Goal: Information Seeking & Learning: Learn about a topic

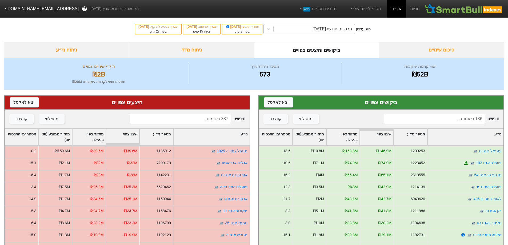
click at [341, 32] on div "הרכבים חודשי [DATE]" at bounding box center [332, 29] width 39 height 6
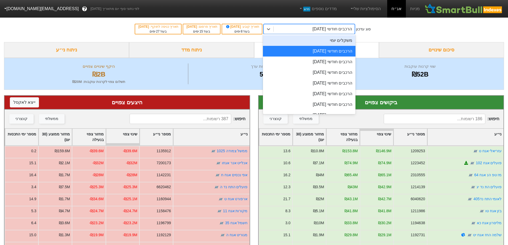
click at [339, 44] on div "משקלים יומי" at bounding box center [309, 40] width 93 height 11
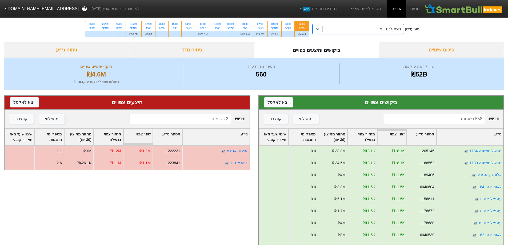
click at [363, 29] on div "משקלים יומי" at bounding box center [363, 29] width 81 height 10
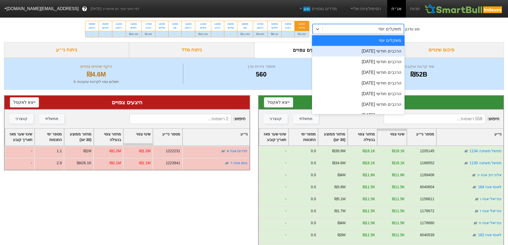
click at [379, 52] on div "הרכבים חודשי [DATE]" at bounding box center [358, 51] width 93 height 11
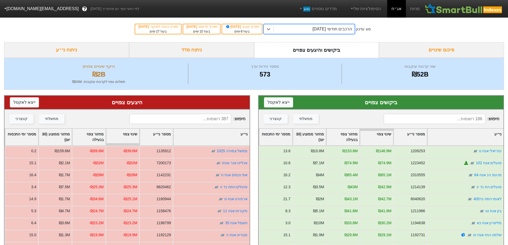
click at [187, 49] on div "ניתוח מדד" at bounding box center [191, 50] width 125 height 16
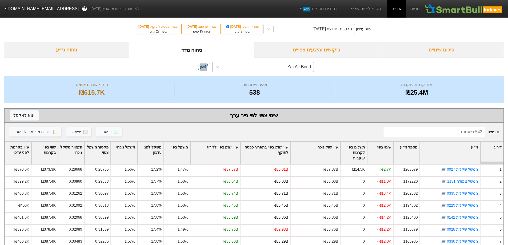
click at [295, 65] on div "All-Bond כללי" at bounding box center [298, 67] width 25 height 6
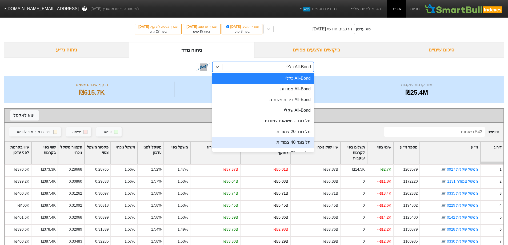
click at [290, 142] on div "תל בונד 40 צמודות" at bounding box center [263, 142] width 102 height 11
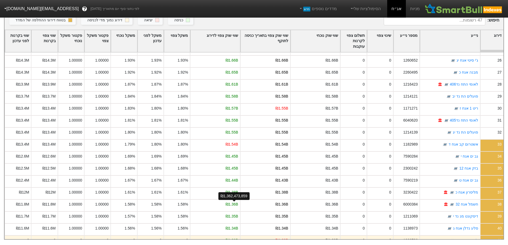
scroll to position [378, 0]
